Goal: Information Seeking & Learning: Learn about a topic

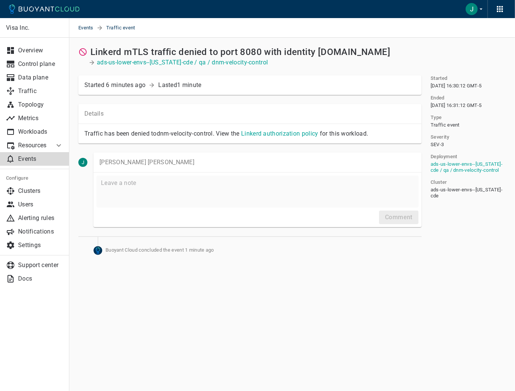
click at [38, 159] on p "Events" at bounding box center [40, 159] width 45 height 8
drag, startPoint x: 317, startPoint y: 51, endPoint x: 379, endPoint y: 53, distance: 62.2
click at [379, 53] on h2 "Linkerd mTLS traffic denied to port 8080 with identity [DOMAIN_NAME]" at bounding box center [240, 52] width 300 height 11
drag, startPoint x: 172, startPoint y: 103, endPoint x: 230, endPoint y: 109, distance: 58.3
click at [172, 103] on div "Details Traffic has been denied to dnm-velocity-control . View the Linkerd auth…" at bounding box center [245, 119] width 352 height 49
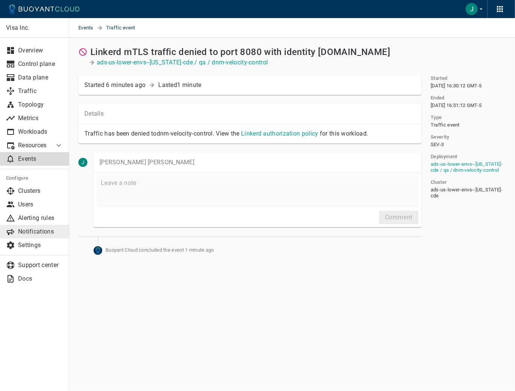
click at [36, 229] on p "Notifications" at bounding box center [40, 232] width 45 height 8
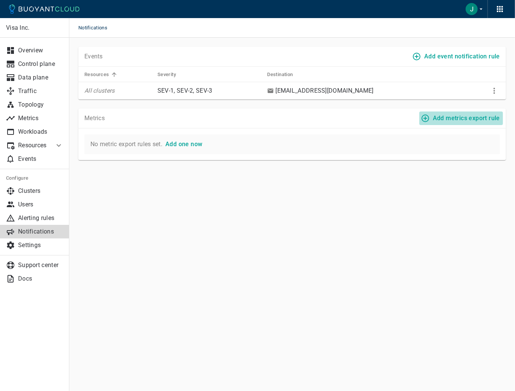
click at [465, 118] on h4 "Add metrics export rule" at bounding box center [466, 118] width 67 height 8
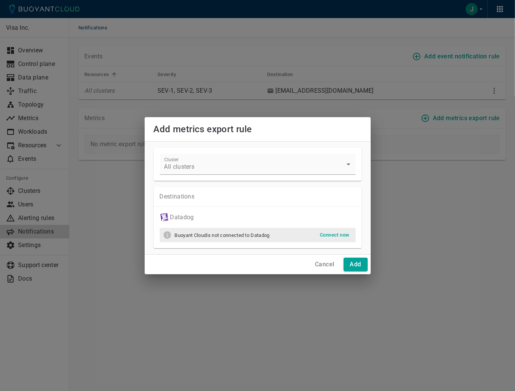
drag, startPoint x: 404, startPoint y: 116, endPoint x: 390, endPoint y: 106, distance: 17.5
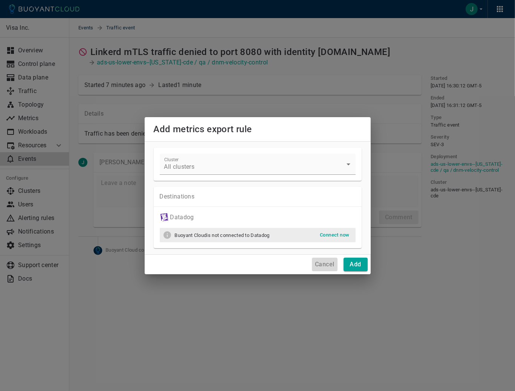
drag, startPoint x: 326, startPoint y: 269, endPoint x: 321, endPoint y: 264, distance: 6.9
click at [326, 269] on button "Cancel" at bounding box center [324, 265] width 25 height 14
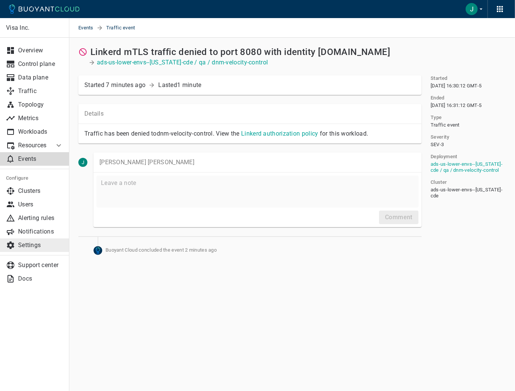
click at [18, 242] on p "Settings" at bounding box center [40, 245] width 45 height 8
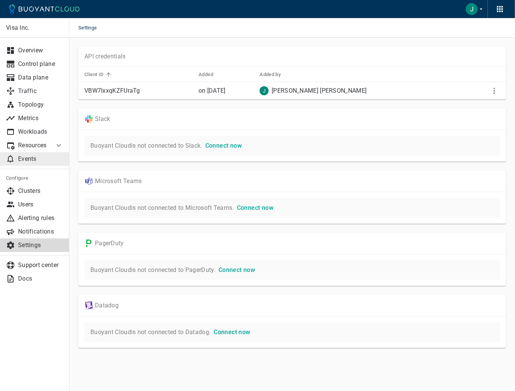
click at [20, 154] on link "Events" at bounding box center [34, 159] width 69 height 14
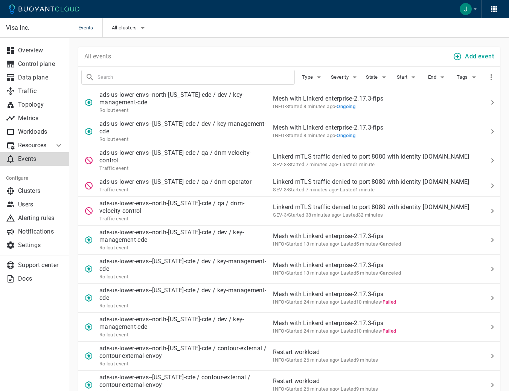
click at [467, 6] on img "button" at bounding box center [466, 9] width 12 height 12
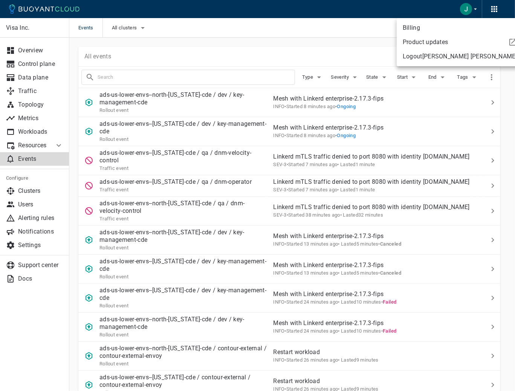
click at [317, 27] on div at bounding box center [257, 195] width 515 height 391
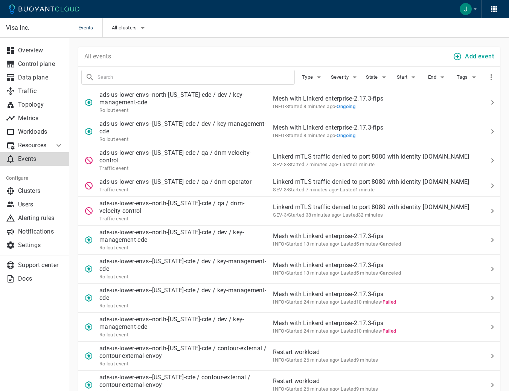
click at [190, 47] on div "All events Add event" at bounding box center [289, 57] width 422 height 20
click at [349, 50] on div "All events Add event" at bounding box center [289, 57] width 422 height 20
click at [217, 101] on p "ads-us-lower-envs--north-[US_STATE]-cde / dev / key-management-cde" at bounding box center [183, 98] width 168 height 15
click at [171, 164] on div "Traffic event" at bounding box center [183, 168] width 168 height 8
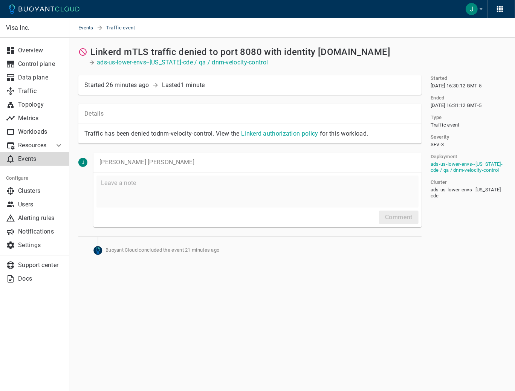
drag, startPoint x: 86, startPoint y: 52, endPoint x: 385, endPoint y: 52, distance: 298.6
click at [372, 52] on div "Linkerd mTLS traffic denied to port 8080 with identity [DOMAIN_NAME]" at bounding box center [248, 51] width 346 height 14
drag, startPoint x: 391, startPoint y: 52, endPoint x: 86, endPoint y: 48, distance: 305.1
click at [86, 48] on div "Linkerd mTLS traffic denied to port 8080 with identity [DOMAIN_NAME]" at bounding box center [248, 51] width 346 height 14
click at [330, 66] on div "ads-us-lower-envs--[US_STATE]-cde / qa / dnm-velocity-control" at bounding box center [249, 63] width 343 height 8
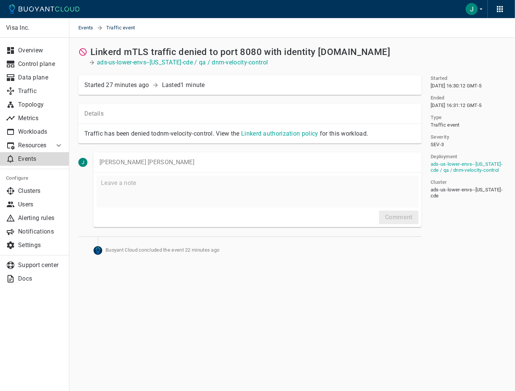
drag, startPoint x: 378, startPoint y: 50, endPoint x: 386, endPoint y: 49, distance: 7.6
click at [386, 49] on div "Linkerd mTLS traffic denied to port 8080 with identity [DOMAIN_NAME]" at bounding box center [248, 51] width 346 height 14
click at [284, 67] on div "Started 27 minutes ago Lasted 1 minute" at bounding box center [245, 80] width 352 height 29
click at [339, 82] on div "Started 27 minutes ago Lasted 1 minute" at bounding box center [248, 83] width 334 height 11
click at [352, 74] on div "Started 27 minutes ago Lasted 1 minute" at bounding box center [245, 80] width 352 height 29
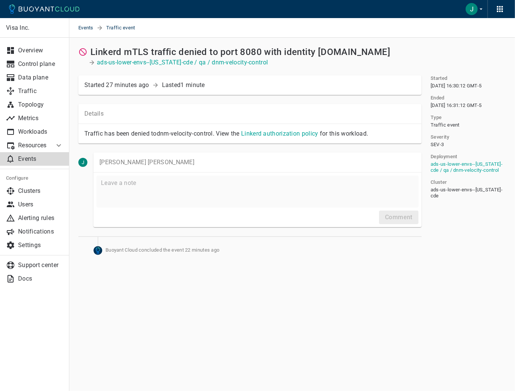
click at [419, 61] on div "ads-us-lower-envs--[US_STATE]-cde / qa / dnm-velocity-control" at bounding box center [249, 63] width 343 height 8
click at [45, 161] on p "Events" at bounding box center [40, 159] width 45 height 8
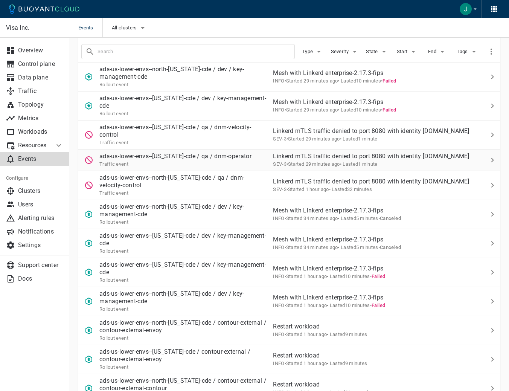
scroll to position [38, 0]
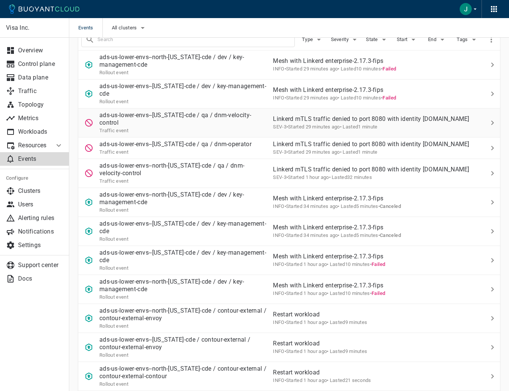
click at [209, 118] on p "ads-us-lower-envs--[US_STATE]-cde / qa / dnm-velocity-control" at bounding box center [183, 118] width 168 height 15
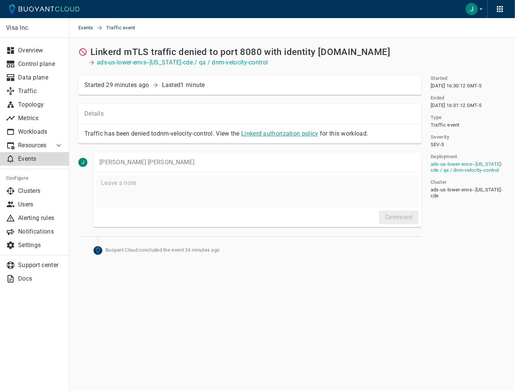
click at [265, 134] on link "Linkerd authorization policy" at bounding box center [279, 133] width 77 height 7
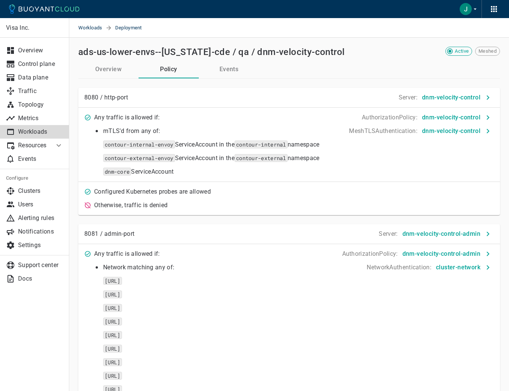
drag, startPoint x: 334, startPoint y: 160, endPoint x: 102, endPoint y: 161, distance: 232.4
click at [102, 161] on div "mTLS'd from any of: contour-internal-envoy ServiceAccount in the contour-intern…" at bounding box center [289, 146] width 410 height 57
click at [261, 182] on div "Configured Kubernetes probes are allowed" at bounding box center [284, 187] width 419 height 17
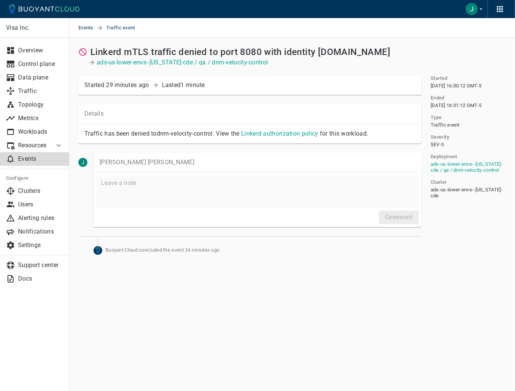
drag, startPoint x: 342, startPoint y: 105, endPoint x: 342, endPoint y: 100, distance: 5.3
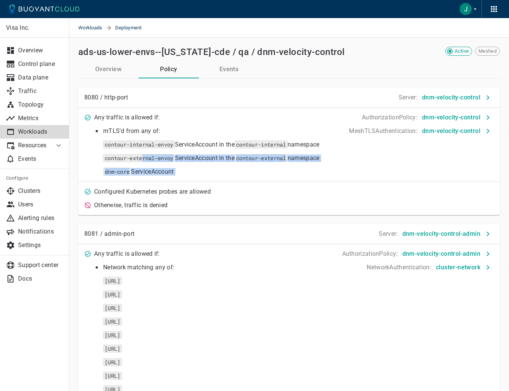
drag, startPoint x: 342, startPoint y: 158, endPoint x: 139, endPoint y: 159, distance: 202.6
click at [140, 159] on div "mTLS'd from any of: contour-internal-envoy ServiceAccount in the contour-intern…" at bounding box center [289, 146] width 410 height 57
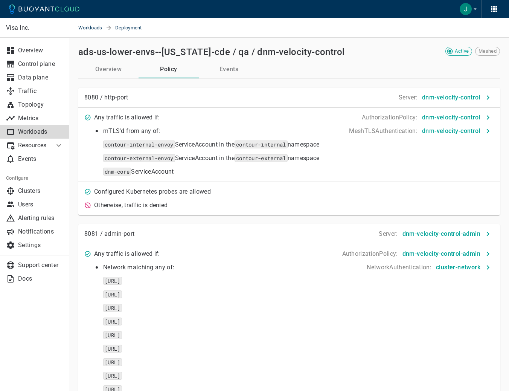
click at [137, 157] on code "contour-external-envoy" at bounding box center [139, 158] width 72 height 8
drag, startPoint x: 102, startPoint y: 158, endPoint x: 332, endPoint y: 160, distance: 230.1
click at [332, 160] on div "mTLS'd from any of: contour-internal-envoy ServiceAccount in the contour-intern…" at bounding box center [289, 146] width 410 height 57
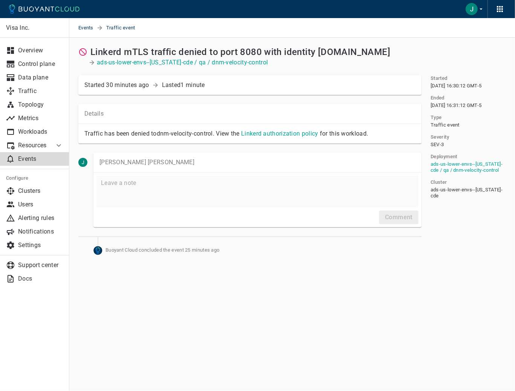
drag, startPoint x: 164, startPoint y: 49, endPoint x: 383, endPoint y: 44, distance: 218.5
click at [383, 44] on div "Linkerd mTLS traffic denied to port 8080 with identity [DOMAIN_NAME]" at bounding box center [248, 51] width 346 height 14
drag, startPoint x: 383, startPoint y: 44, endPoint x: 386, endPoint y: 67, distance: 22.8
click at [389, 67] on div "Started 30 minutes ago Lasted 1 minute" at bounding box center [245, 80] width 352 height 29
drag, startPoint x: 316, startPoint y: 54, endPoint x: 385, endPoint y: 54, distance: 68.5
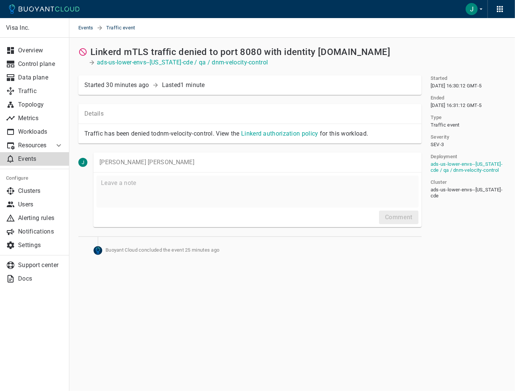
click at [385, 54] on div "Linkerd mTLS traffic denied to port 8080 with identity [DOMAIN_NAME]" at bounding box center [248, 51] width 346 height 14
drag, startPoint x: 385, startPoint y: 54, endPoint x: 366, endPoint y: 76, distance: 29.1
click at [366, 76] on div "Started 30 minutes ago Lasted 1 minute" at bounding box center [249, 85] width 343 height 20
